Goal: Information Seeking & Learning: Learn about a topic

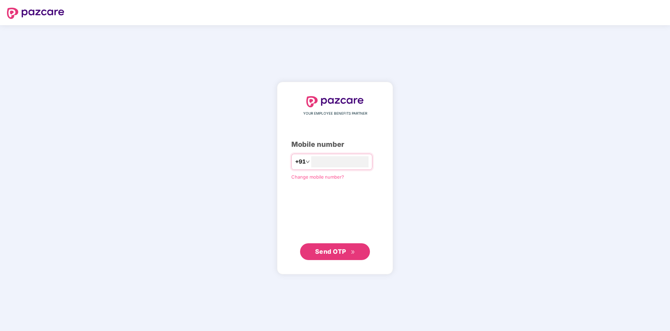
type input "**********"
click at [323, 248] on span "Send OTP" at bounding box center [330, 251] width 31 height 7
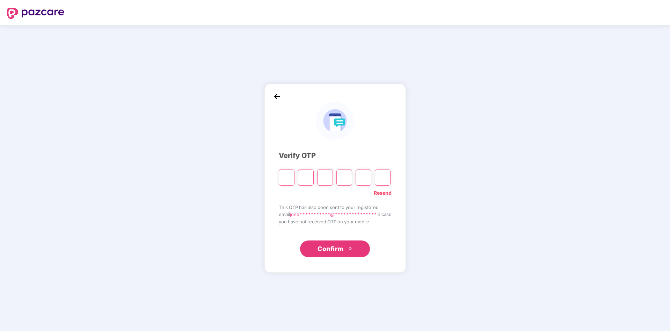
paste input "*"
type input "*"
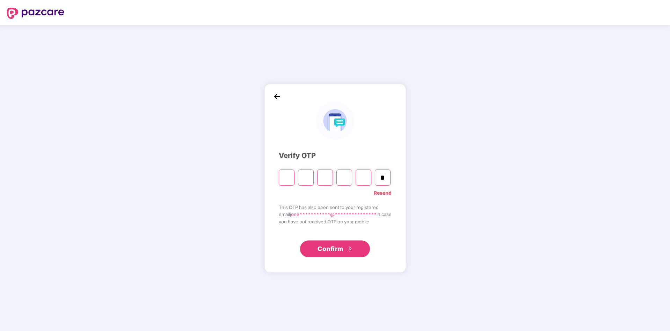
type input "*"
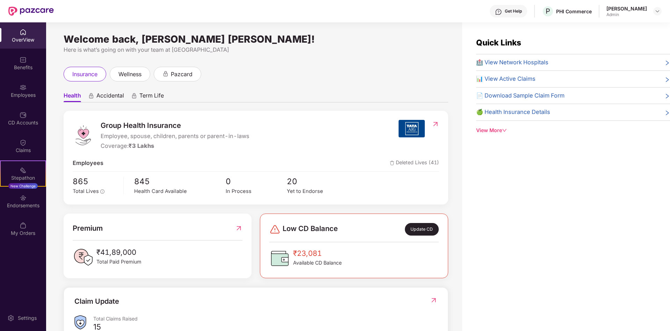
click at [502, 14] on div "Get Help" at bounding box center [507, 11] width 37 height 13
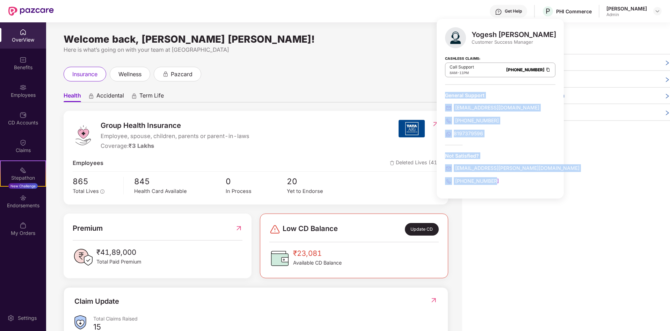
drag, startPoint x: 498, startPoint y: 183, endPoint x: 439, endPoint y: 90, distance: 110.3
click at [437, 98] on div "Yogesh [PERSON_NAME] Customer Success Manager Cashless Claims: Call Support 8AM…" at bounding box center [499, 108] width 127 height 179
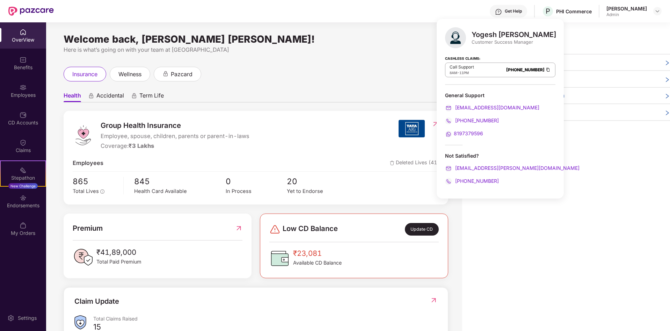
click at [406, 84] on div "Health Accidental Term Life Group Health Insurance Employee, spouse, children, …" at bounding box center [256, 253] width 384 height 344
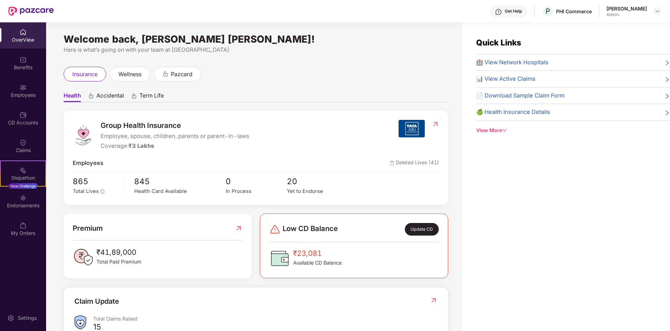
click at [517, 64] on span "🏥 View Network Hospitals" at bounding box center [512, 62] width 72 height 9
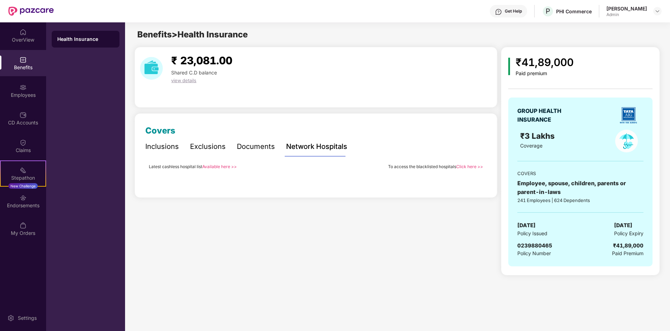
click at [216, 165] on link "Available here >>" at bounding box center [219, 166] width 35 height 5
click at [224, 167] on link "Available here >>" at bounding box center [219, 166] width 35 height 5
click at [474, 167] on link "Click here >>" at bounding box center [469, 166] width 27 height 5
click at [504, 8] on div "Get Help" at bounding box center [512, 11] width 17 height 6
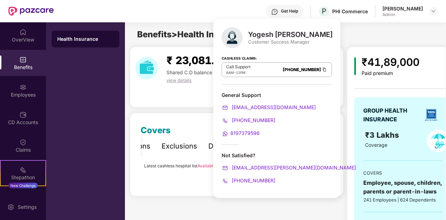
click at [189, 109] on div "₹ 23,081.00 Shared C.D balance view details Covers Inclusions Exclusions Docume…" at bounding box center [237, 161] width 214 height 228
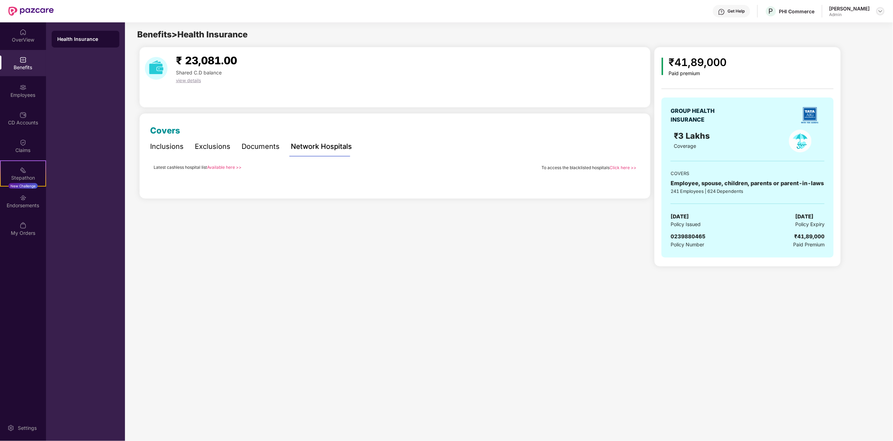
click at [669, 12] on img at bounding box center [881, 11] width 6 height 6
click at [669, 31] on div "Switch to User view" at bounding box center [847, 28] width 91 height 14
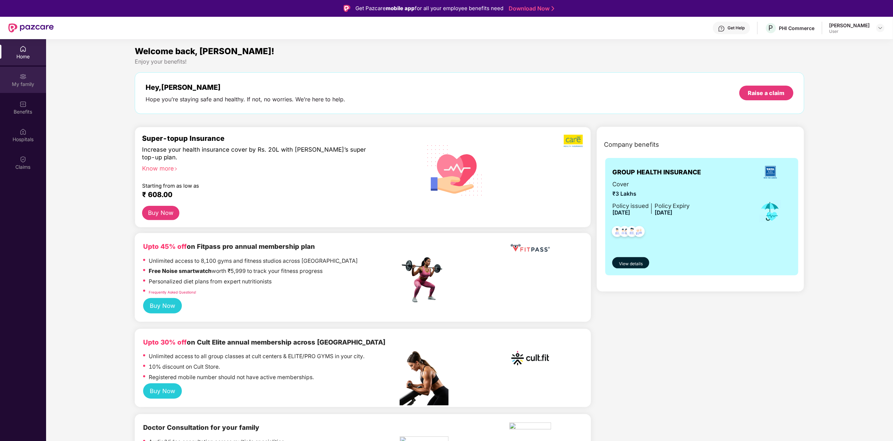
click at [24, 84] on div "My family" at bounding box center [23, 84] width 46 height 7
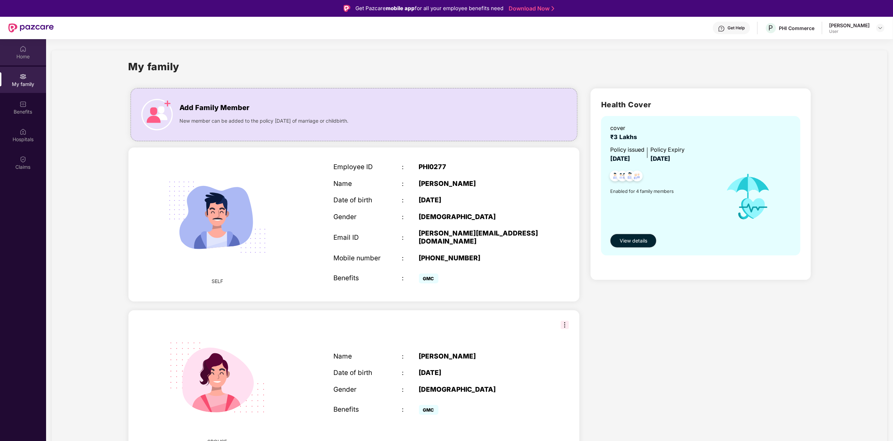
click at [20, 55] on div "Home" at bounding box center [23, 56] width 46 height 7
